Goal: Task Accomplishment & Management: Manage account settings

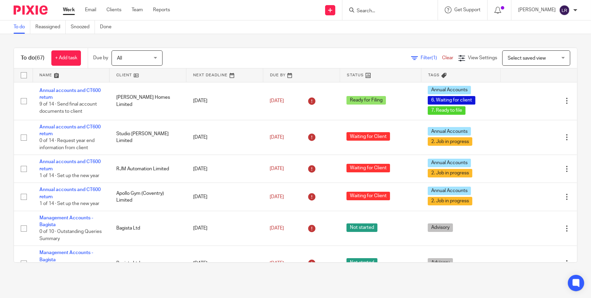
click at [389, 12] on input "Search" at bounding box center [386, 11] width 61 height 6
type input "angry"
click at [392, 31] on link at bounding box center [418, 29] width 126 height 16
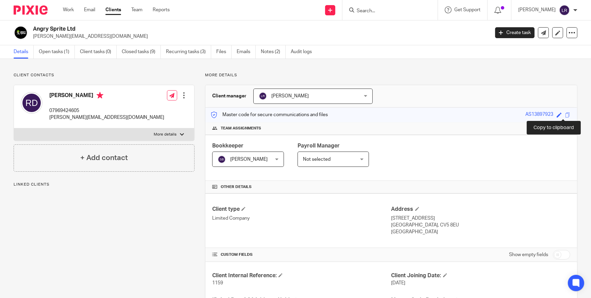
click at [565, 114] on span at bounding box center [567, 114] width 5 height 5
click at [64, 50] on link "Open tasks (1)" at bounding box center [57, 51] width 36 height 13
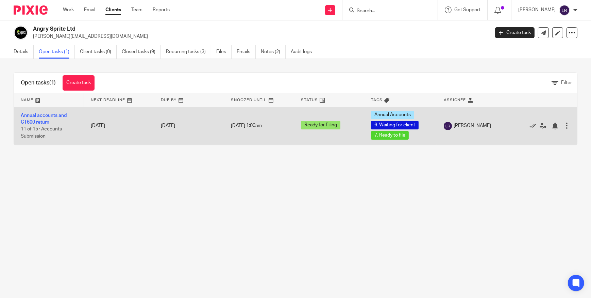
click at [34, 119] on td "Annual accounts and CT600 return 11 of 15 · Accounts Submission" at bounding box center [49, 126] width 70 height 38
click at [33, 112] on td "Annual accounts and CT600 return 11 of 15 · Accounts Submission" at bounding box center [49, 126] width 70 height 38
click at [36, 116] on link "Annual accounts and CT600 return" at bounding box center [44, 119] width 46 height 12
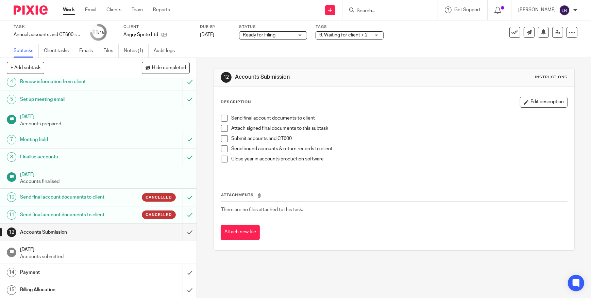
scroll to position [63, 0]
click at [105, 212] on h1 "Send final account documents to client" at bounding box center [72, 214] width 104 height 10
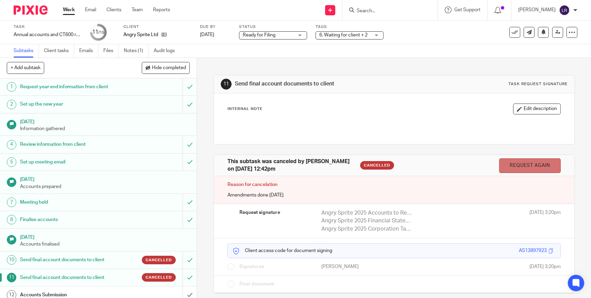
click at [522, 166] on link "Request again" at bounding box center [530, 165] width 62 height 15
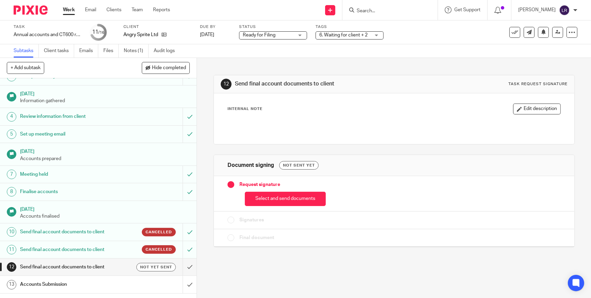
scroll to position [81, 0]
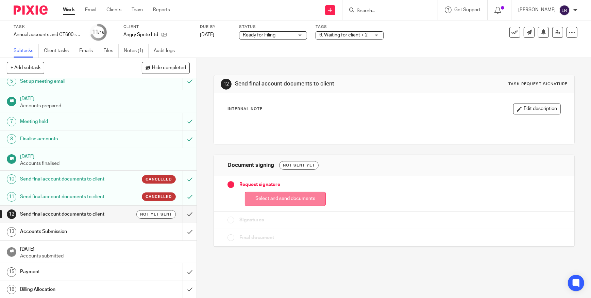
click at [289, 195] on button "Select and send documents" at bounding box center [285, 199] width 81 height 15
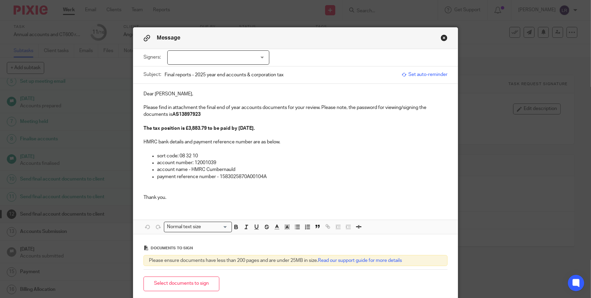
click at [442, 37] on button "Close modal" at bounding box center [444, 37] width 7 height 7
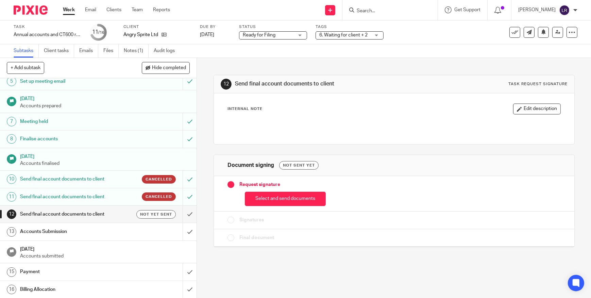
click at [116, 213] on h1 "Send final account documents to client" at bounding box center [72, 214] width 104 height 10
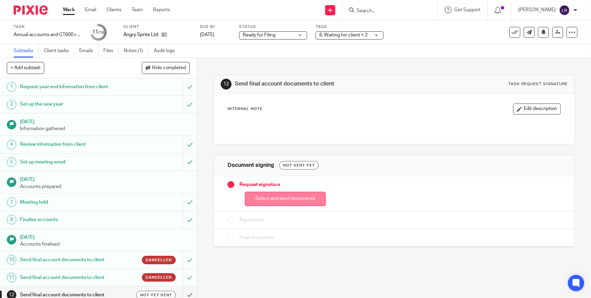
click at [279, 199] on button "Select and send documents" at bounding box center [285, 199] width 81 height 15
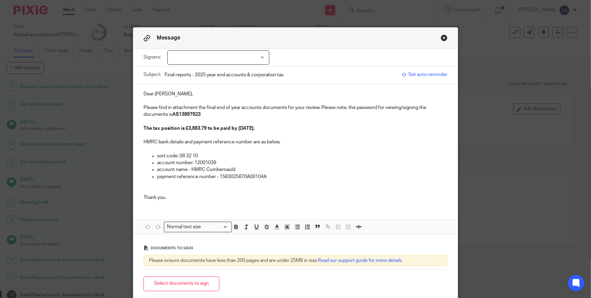
click at [187, 51] on div at bounding box center [218, 57] width 102 height 14
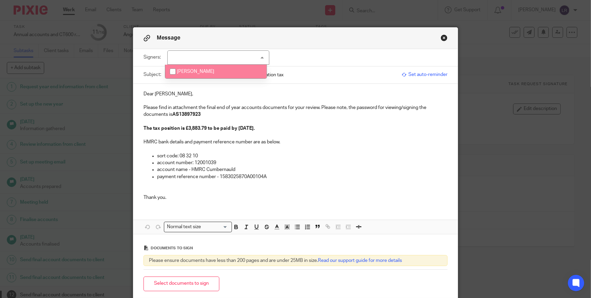
click at [199, 70] on span "Ranulf Doswell" at bounding box center [195, 71] width 37 height 5
checkbox input "true"
click at [193, 109] on p "Please find in attachment the final end of year accounts documents for your rev…" at bounding box center [296, 111] width 304 height 14
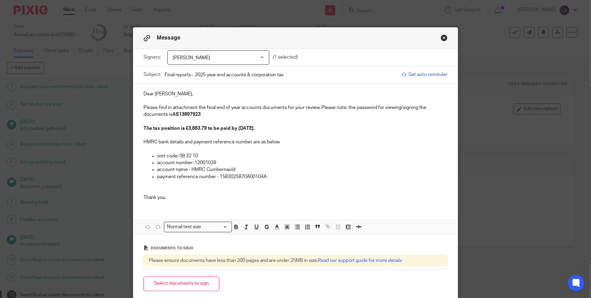
click at [212, 112] on p "Please find in attachment the final end of year accounts documents for your rev…" at bounding box center [296, 111] width 304 height 14
click at [214, 113] on p "Please find in attachment the final end of year accounts documents for your rev…" at bounding box center [296, 111] width 304 height 14
drag, startPoint x: 204, startPoint y: 126, endPoint x: 191, endPoint y: 128, distance: 14.0
click at [191, 128] on strong "The tax position is £3,883.79 to be paid by 1 December 2025." at bounding box center [199, 128] width 111 height 5
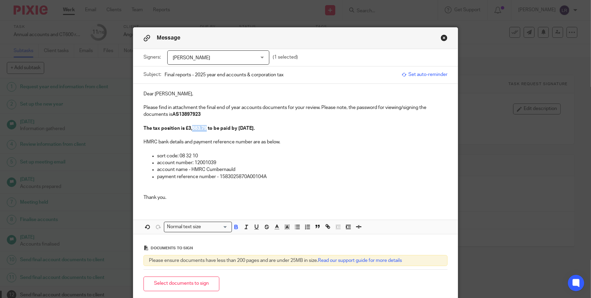
click at [199, 128] on strong "The tax position is £3,883.79 to be paid by 1 December 2025." at bounding box center [199, 128] width 111 height 5
drag, startPoint x: 206, startPoint y: 126, endPoint x: 190, endPoint y: 128, distance: 16.1
click at [190, 128] on strong "The tax position is £3,883.79 to be paid by 1 December 2025." at bounding box center [199, 128] width 111 height 5
click at [209, 115] on p "Please find in attachment the final end of year accounts documents for your rev…" at bounding box center [296, 111] width 304 height 14
click at [284, 130] on p "The tax position is £3,886.26 to be paid by 1 December 2025." at bounding box center [296, 128] width 304 height 7
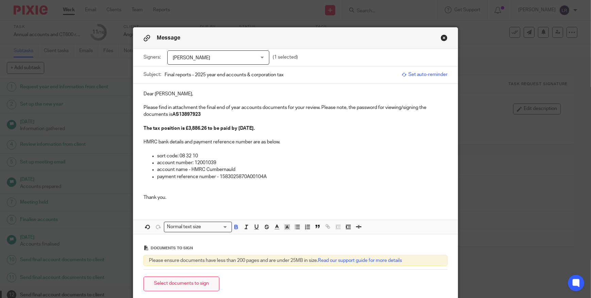
click at [193, 284] on button "Select documents to sign" at bounding box center [182, 283] width 76 height 15
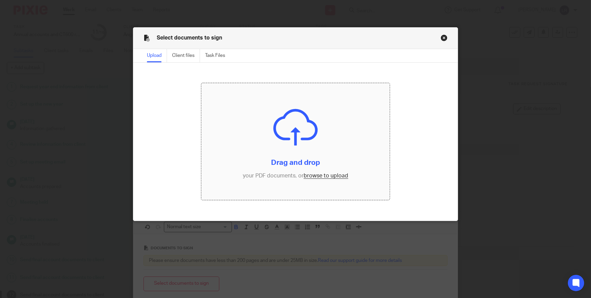
click at [287, 124] on input "file" at bounding box center [295, 141] width 188 height 117
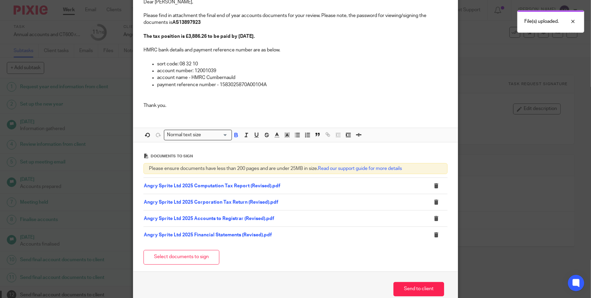
scroll to position [93, 0]
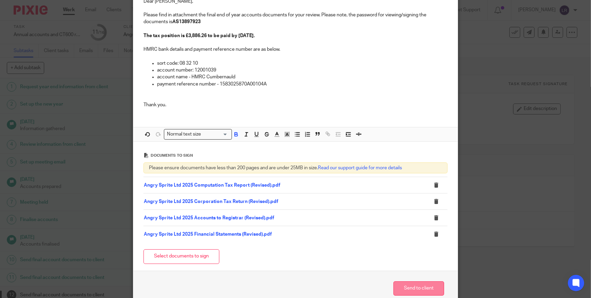
click at [405, 287] on button "Send to client" at bounding box center [419, 288] width 51 height 15
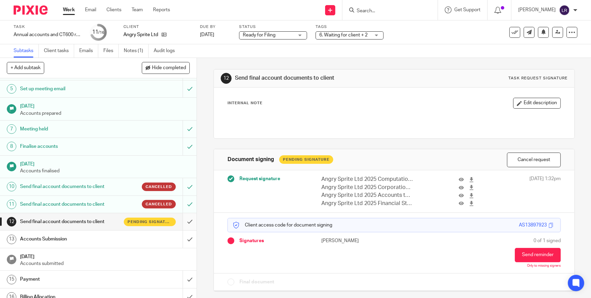
scroll to position [81, 0]
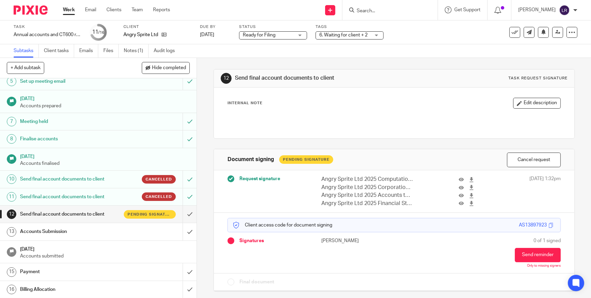
click at [90, 197] on h1 "Send final account documents to client" at bounding box center [72, 197] width 104 height 10
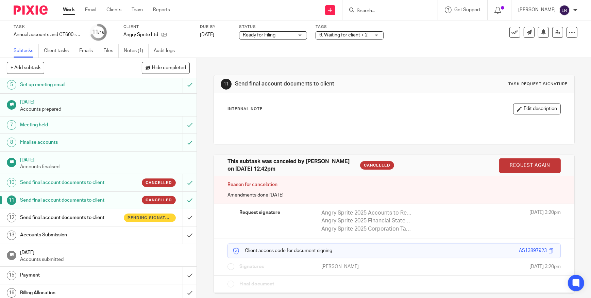
scroll to position [81, 0]
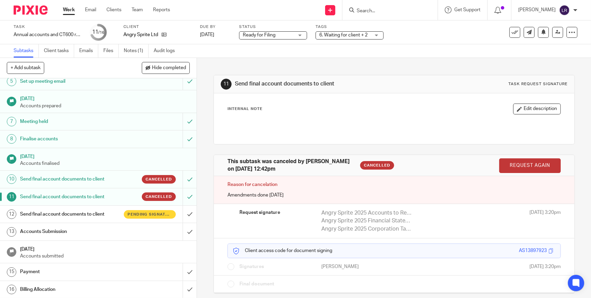
click at [85, 212] on h1 "Send final account documents to client" at bounding box center [72, 214] width 104 height 10
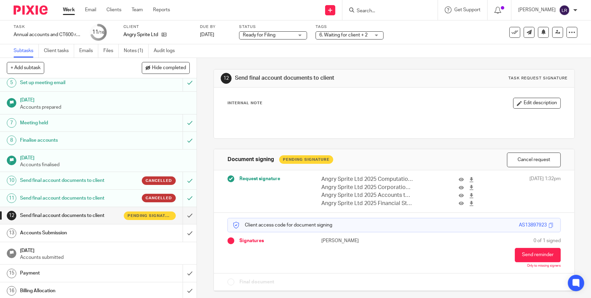
scroll to position [81, 0]
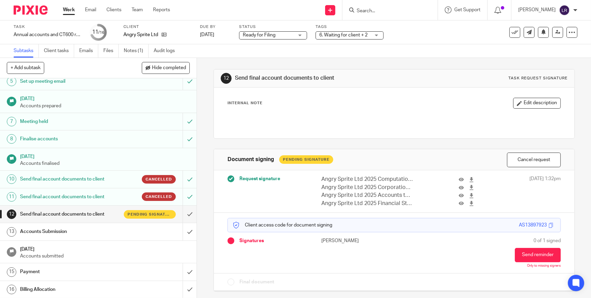
click at [31, 8] on img at bounding box center [31, 9] width 34 height 9
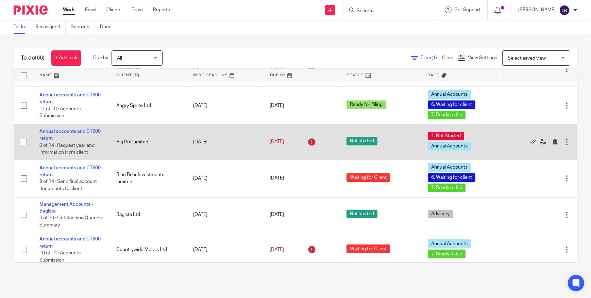
scroll to position [278, 0]
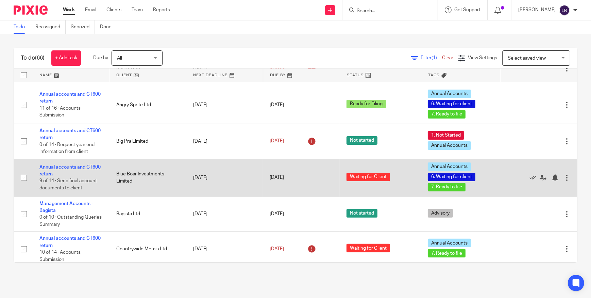
drag, startPoint x: 68, startPoint y: 166, endPoint x: 74, endPoint y: 166, distance: 5.8
click at [68, 166] on link "Annual accounts and CT600 return" at bounding box center [69, 171] width 61 height 12
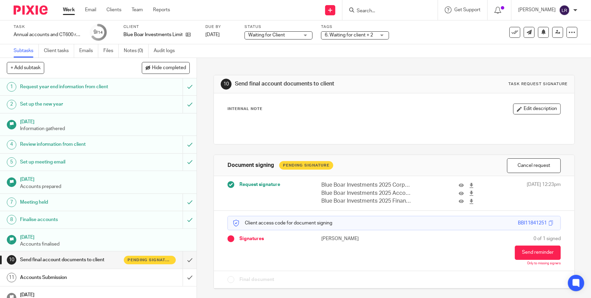
click at [275, 34] on span "Waiting for Client" at bounding box center [266, 35] width 37 height 5
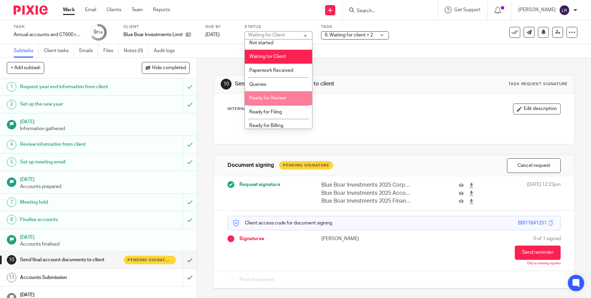
scroll to position [7, 0]
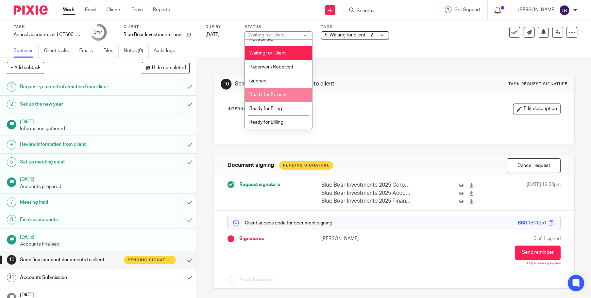
click at [275, 99] on li "Ready for Review" at bounding box center [278, 95] width 67 height 14
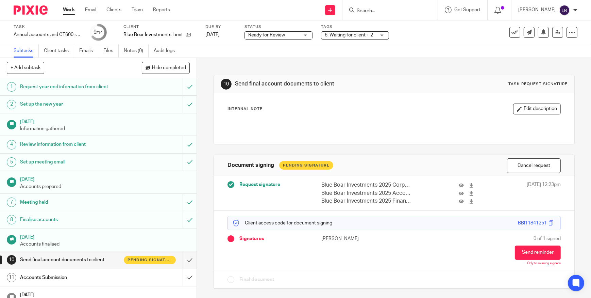
click at [310, 56] on div "Subtasks Client tasks Emails Files Notes (0) Audit logs" at bounding box center [295, 51] width 591 height 14
click at [354, 34] on span "6. Waiting for client + 2" at bounding box center [349, 35] width 48 height 5
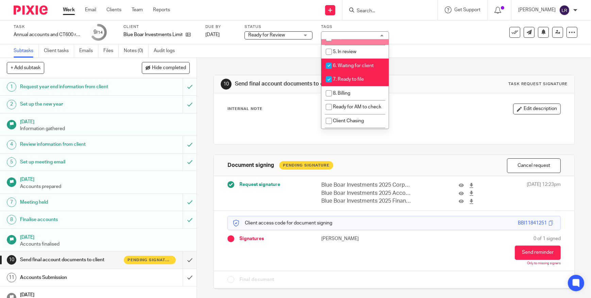
scroll to position [93, 0]
drag, startPoint x: 357, startPoint y: 71, endPoint x: 365, endPoint y: 69, distance: 8.3
click at [365, 67] on span "6. Waiting for client" at bounding box center [353, 64] width 41 height 5
checkbox input "false"
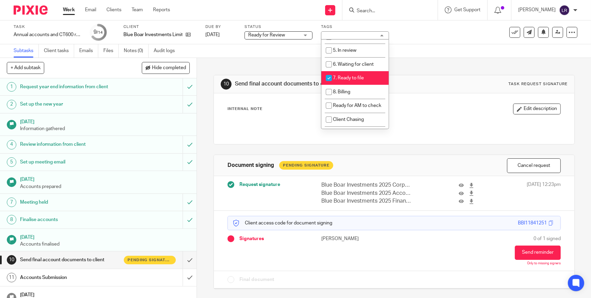
click at [364, 84] on li "7. Ready to file" at bounding box center [355, 78] width 67 height 14
checkbox input "false"
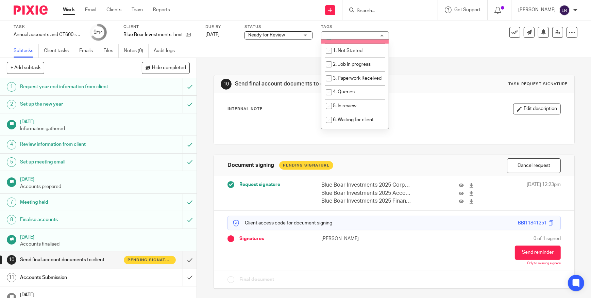
scroll to position [0, 0]
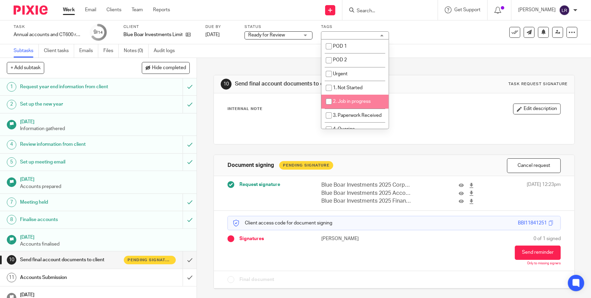
click at [361, 98] on li "2. Job in progress" at bounding box center [355, 102] width 67 height 14
checkbox input "true"
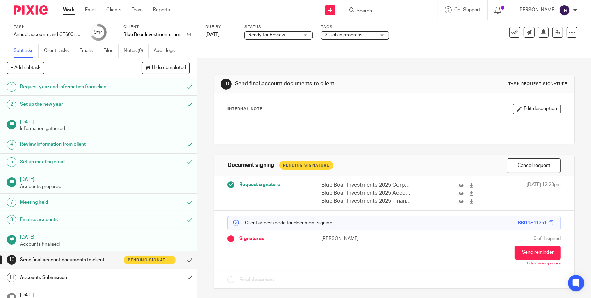
click at [423, 54] on div "Subtasks Client tasks Emails Files Notes (0) Audit logs" at bounding box center [295, 51] width 591 height 14
click at [345, 36] on span "2. Job in progress + 1" at bounding box center [347, 35] width 45 height 5
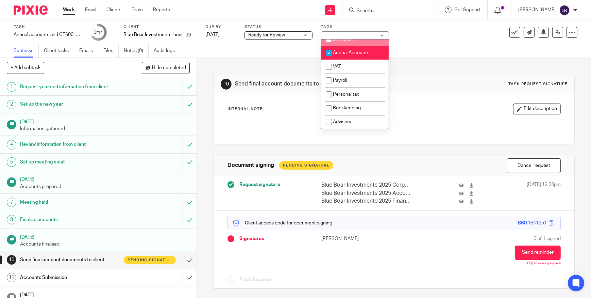
scroll to position [216, 0]
click at [424, 47] on div "Subtasks Client tasks Emails Files Notes (0) Audit logs" at bounding box center [295, 51] width 591 height 14
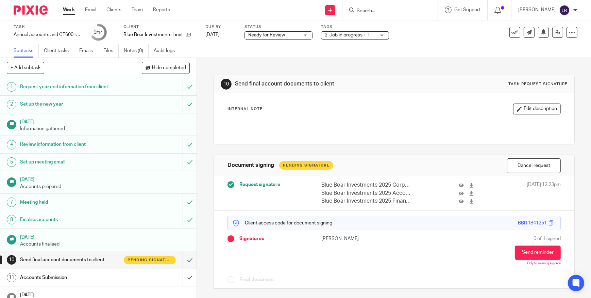
click at [30, 15] on div at bounding box center [28, 10] width 56 height 20
click at [34, 15] on div at bounding box center [28, 10] width 56 height 20
click at [34, 12] on img at bounding box center [31, 9] width 34 height 9
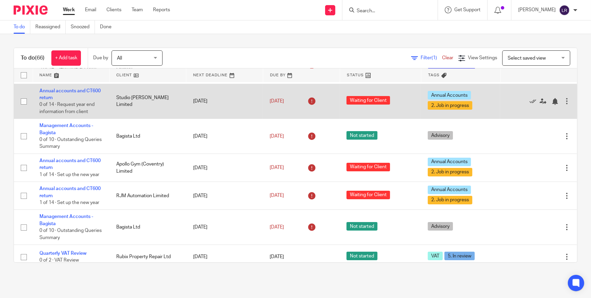
scroll to position [93, 0]
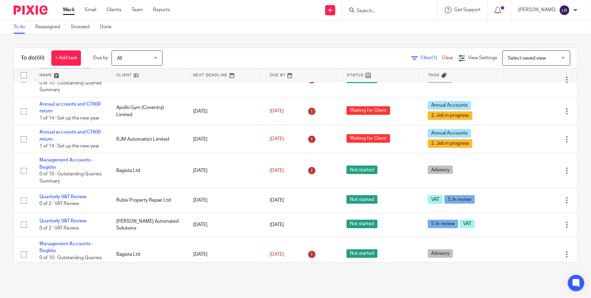
click at [383, 10] on input "Search" at bounding box center [386, 11] width 61 height 6
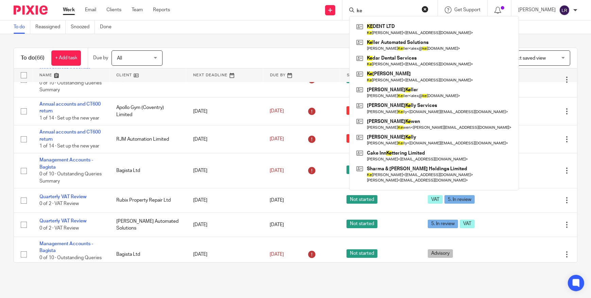
type input "k"
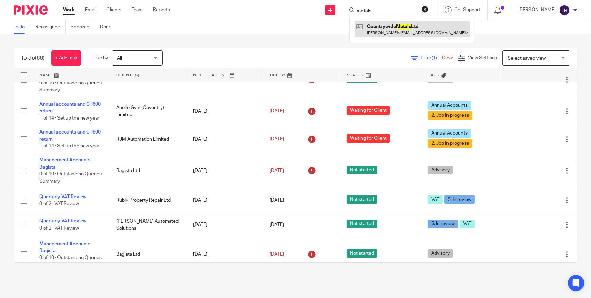
type input "metals"
click at [386, 30] on link at bounding box center [412, 29] width 115 height 16
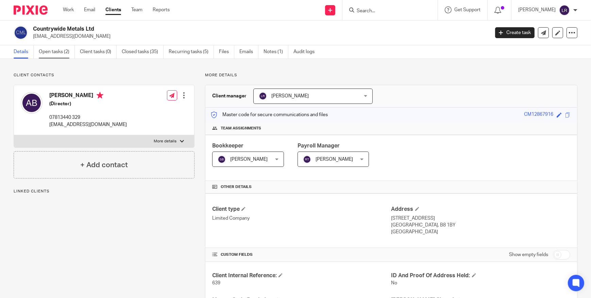
click at [56, 55] on link "Open tasks (2)" at bounding box center [57, 51] width 36 height 13
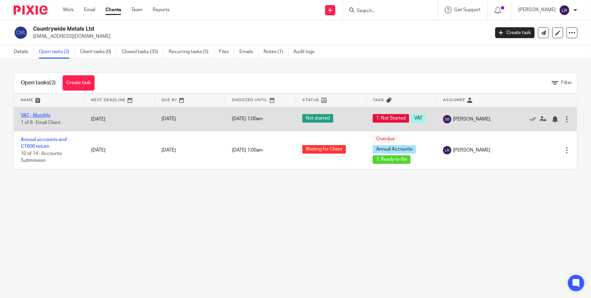
click at [39, 116] on link "VAT - Monthly" at bounding box center [36, 115] width 30 height 5
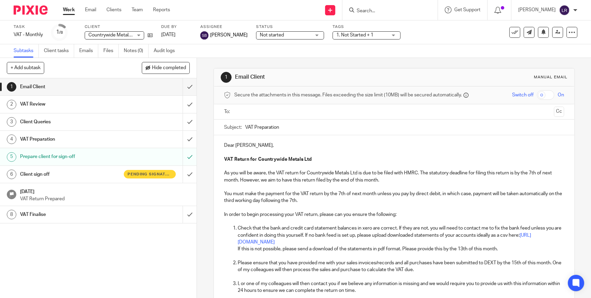
click at [116, 177] on h1 "Client sign off" at bounding box center [72, 174] width 104 height 10
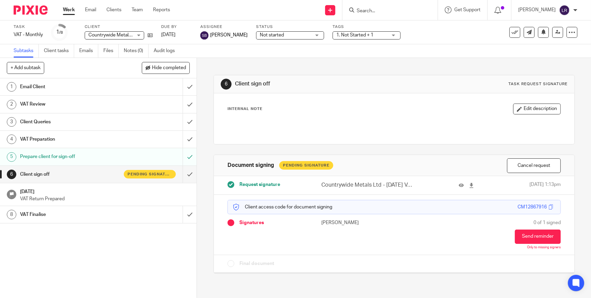
click at [34, 10] on img at bounding box center [31, 9] width 34 height 9
